Goal: Find specific page/section: Find specific page/section

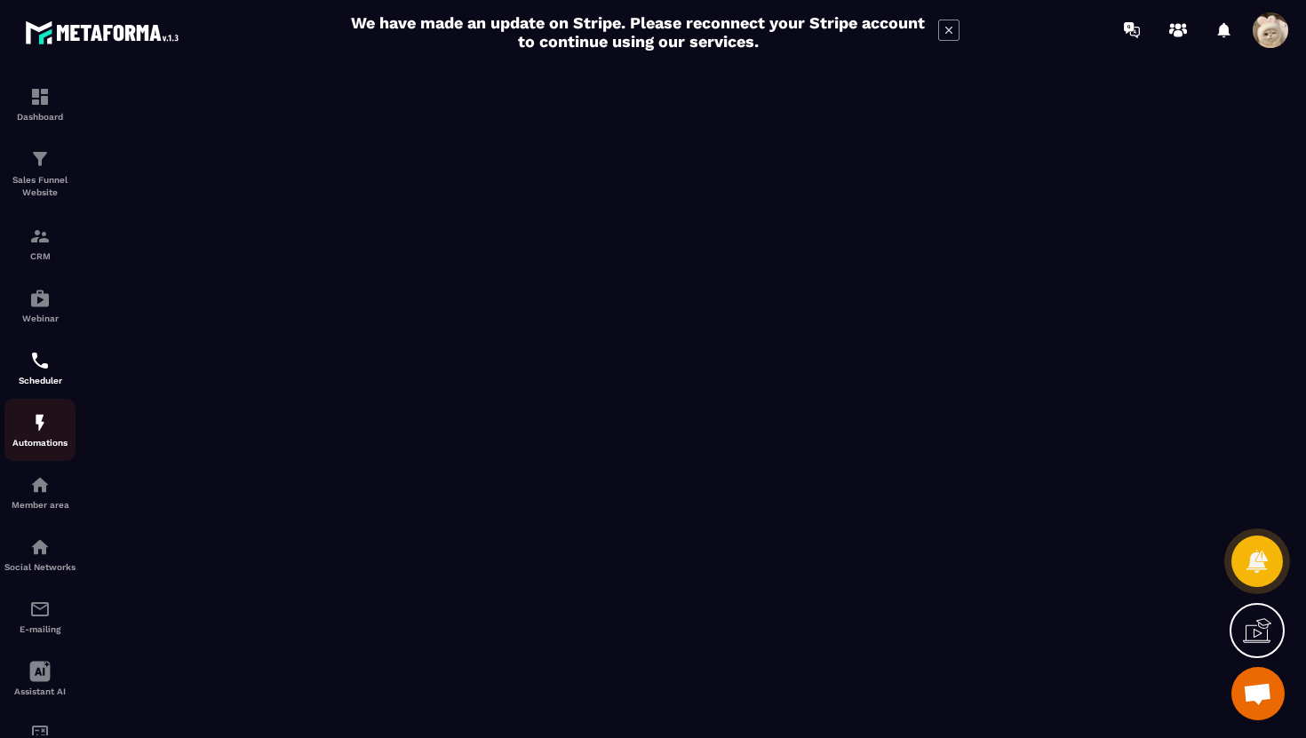
click at [37, 448] on p "Automations" at bounding box center [39, 443] width 71 height 10
click at [40, 434] on img at bounding box center [39, 422] width 21 height 21
